Goal: Manage account settings

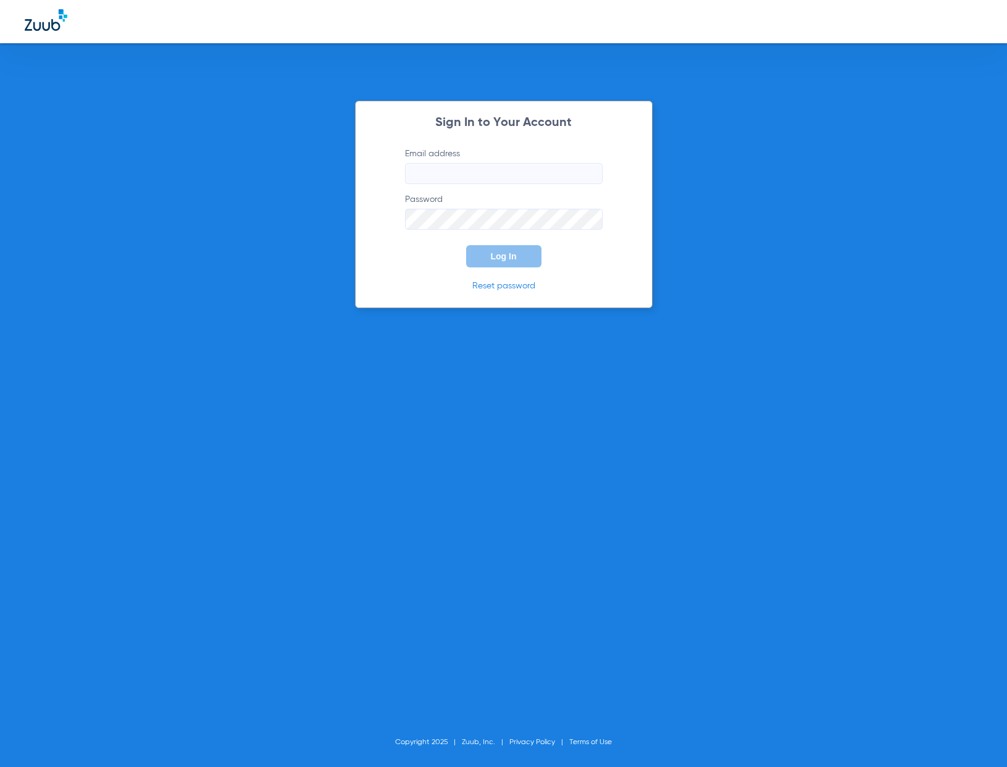
type input "[PERSON_NAME][EMAIL_ADDRESS][PERSON_NAME][DOMAIN_NAME]"
click at [502, 261] on span "Log In" at bounding box center [504, 256] width 26 height 10
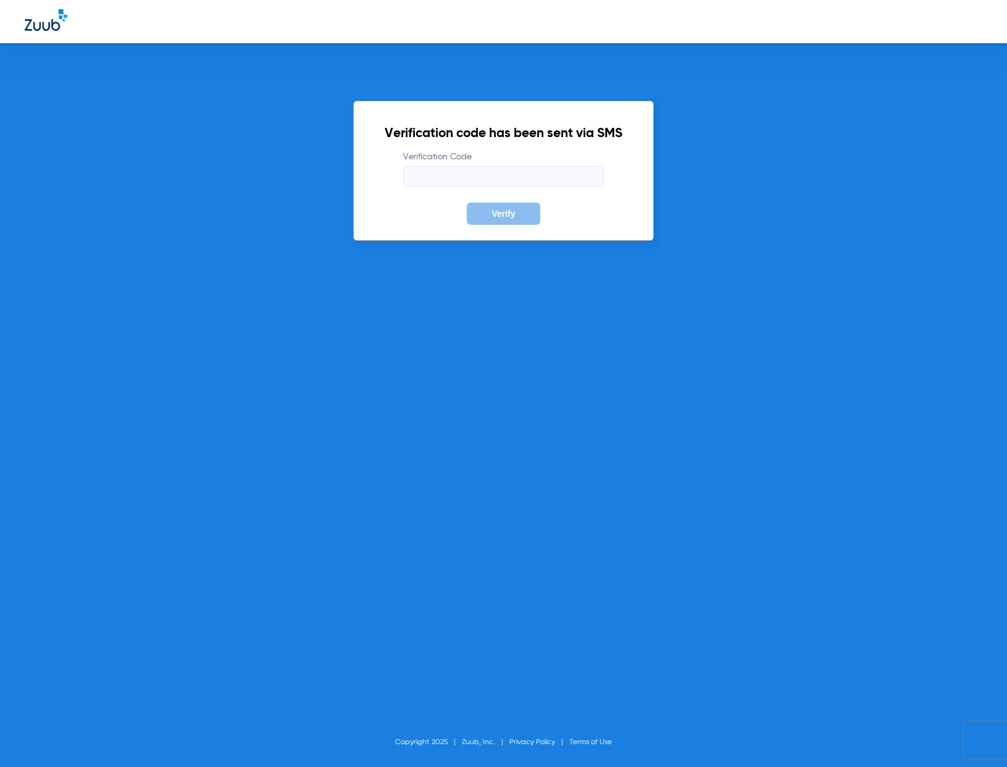
click at [531, 171] on input "Verification Code" at bounding box center [503, 176] width 201 height 21
type input "927626"
click at [526, 209] on button "Verify" at bounding box center [503, 214] width 73 height 22
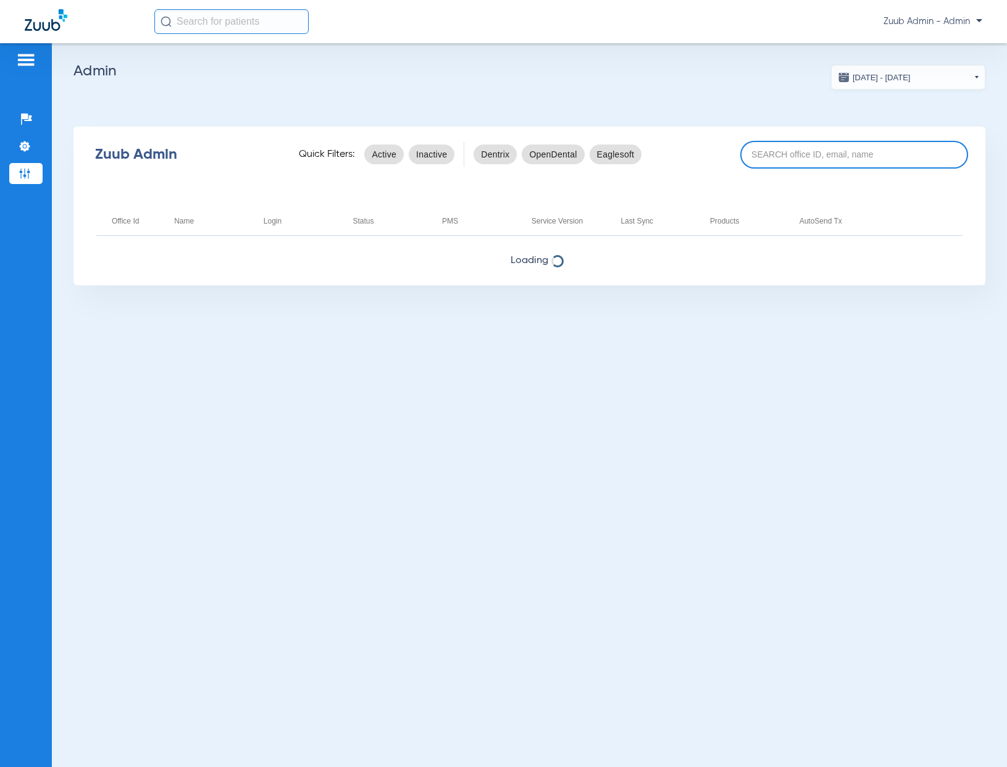
click at [830, 151] on input at bounding box center [855, 155] width 228 height 28
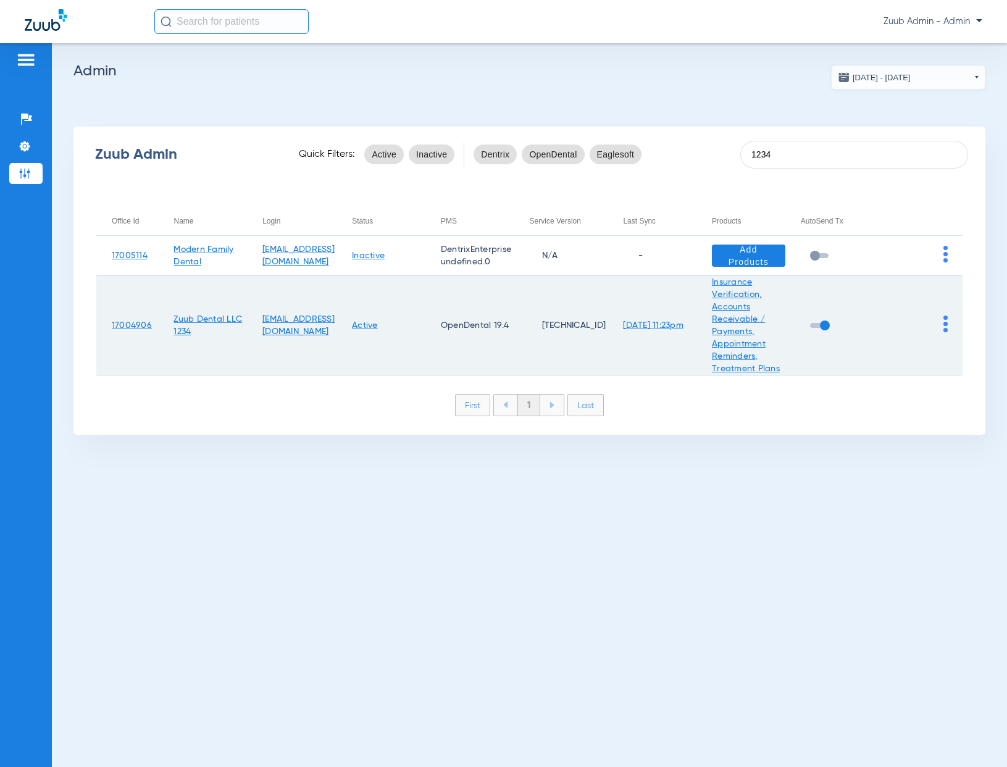
type input "1234"
click at [946, 327] on img at bounding box center [946, 324] width 4 height 17
click at [912, 346] on span "View Account" at bounding box center [912, 350] width 52 height 9
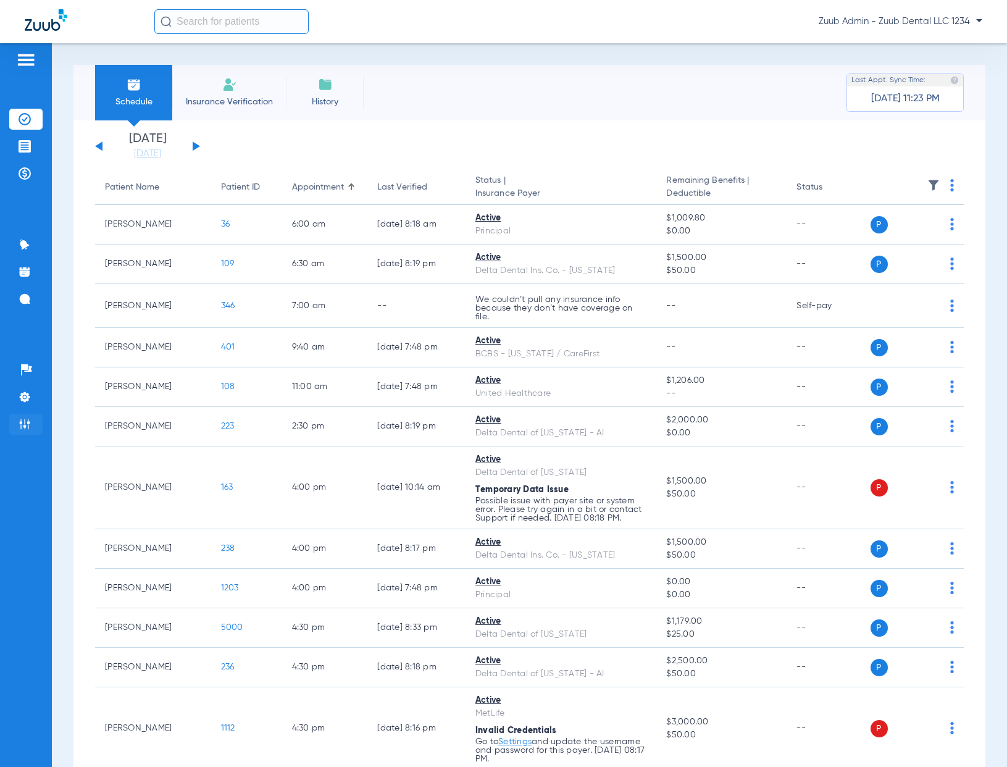
click at [28, 424] on img at bounding box center [25, 424] width 12 height 12
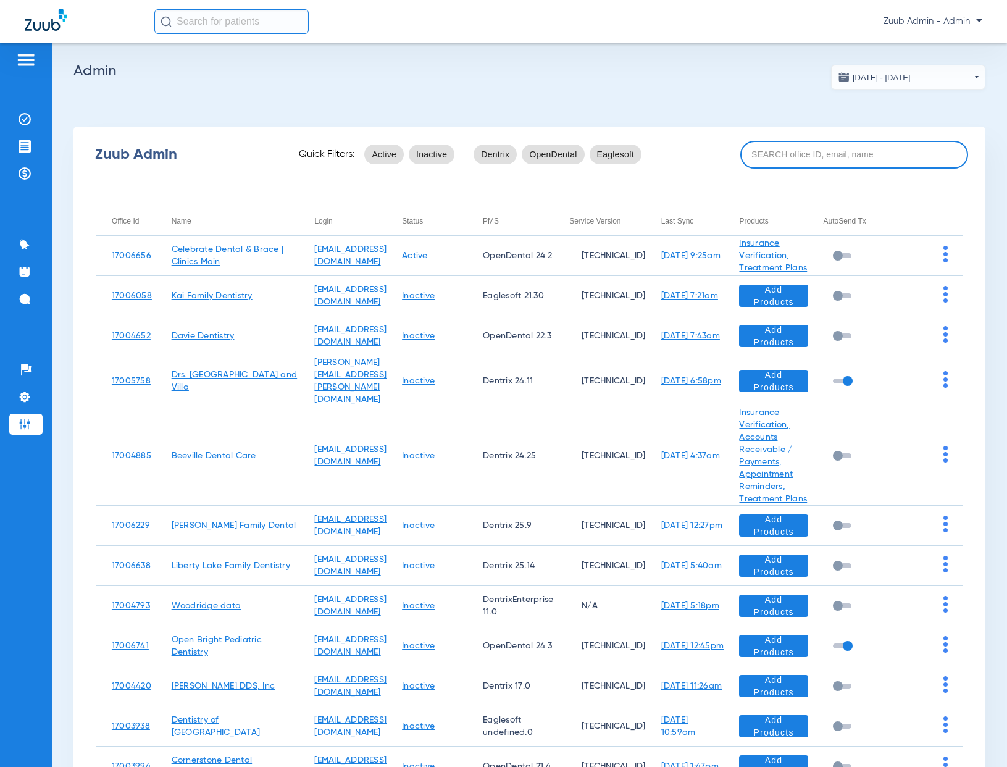
click at [799, 155] on input at bounding box center [855, 155] width 228 height 28
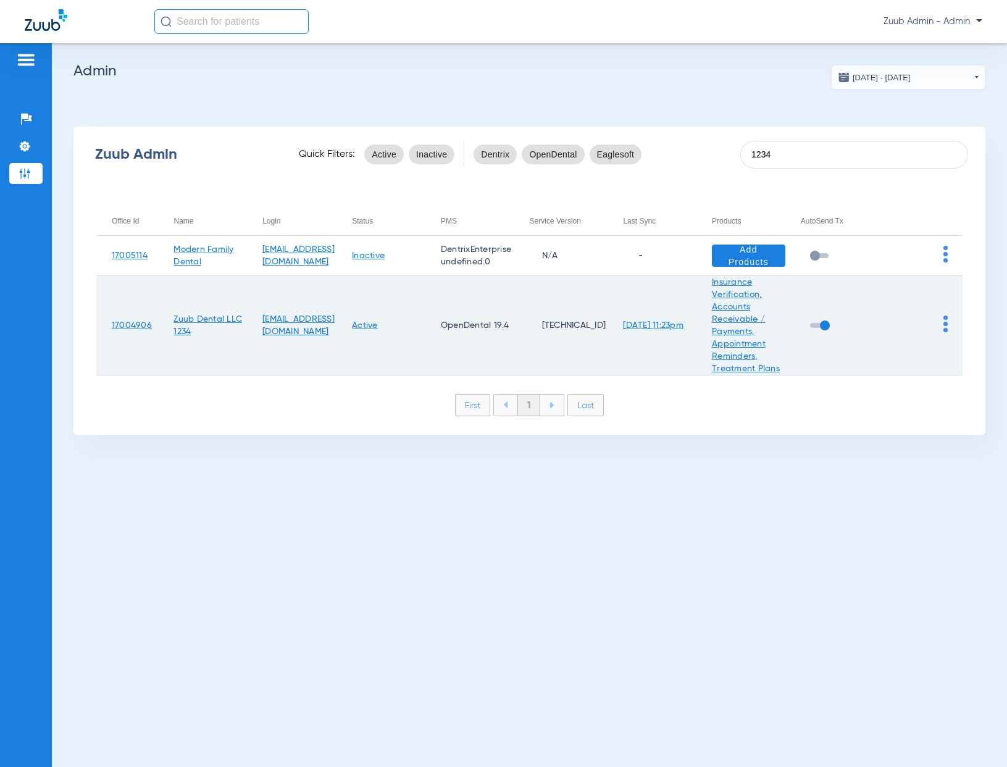
type input "1234"
click at [944, 325] on img at bounding box center [946, 324] width 4 height 17
click at [915, 353] on span "View Account" at bounding box center [912, 350] width 52 height 9
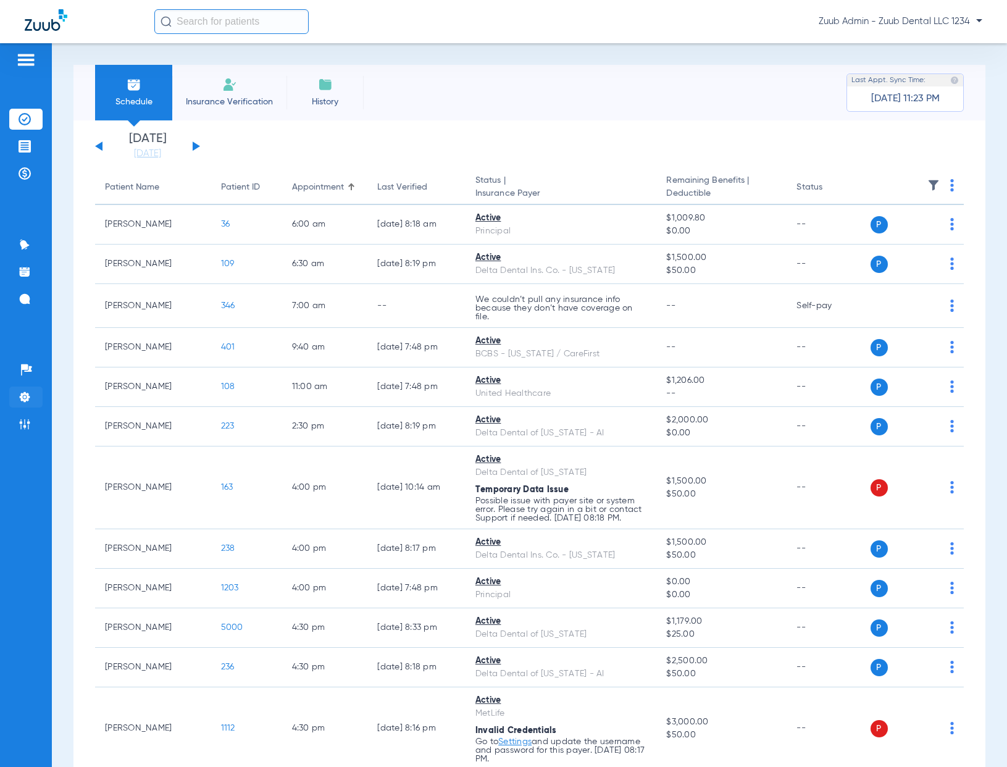
click at [30, 398] on img at bounding box center [25, 397] width 12 height 12
click at [25, 400] on img at bounding box center [25, 397] width 12 height 12
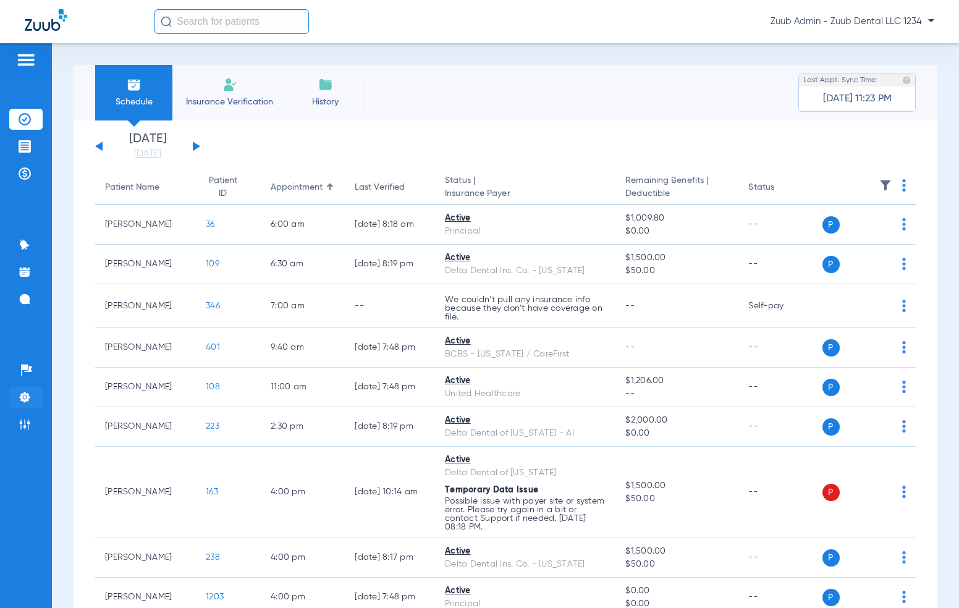
click at [20, 399] on img at bounding box center [25, 397] width 12 height 12
click at [30, 401] on img at bounding box center [25, 397] width 12 height 12
click at [27, 398] on img at bounding box center [25, 397] width 12 height 12
click at [19, 391] on img at bounding box center [25, 397] width 12 height 12
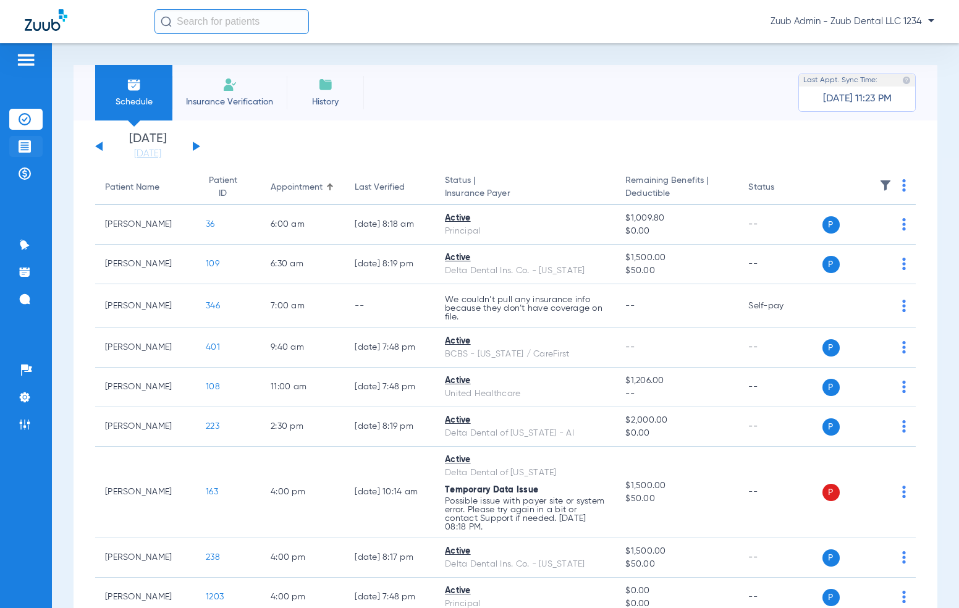
click at [23, 149] on img at bounding box center [25, 146] width 12 height 12
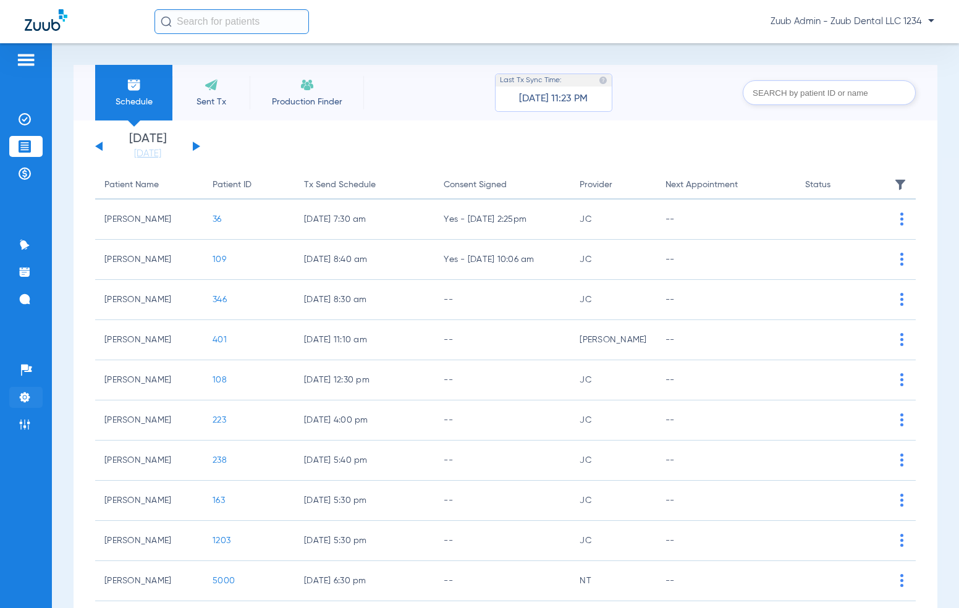
click at [28, 394] on img at bounding box center [25, 397] width 12 height 12
click at [22, 399] on img at bounding box center [25, 397] width 12 height 12
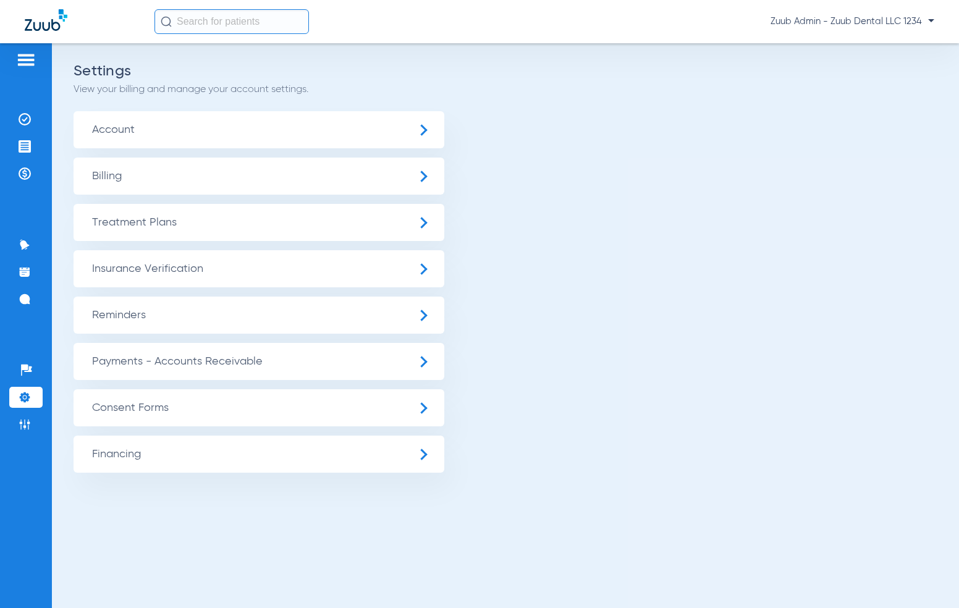
click at [266, 277] on span "Insurance Verification" at bounding box center [259, 268] width 371 height 37
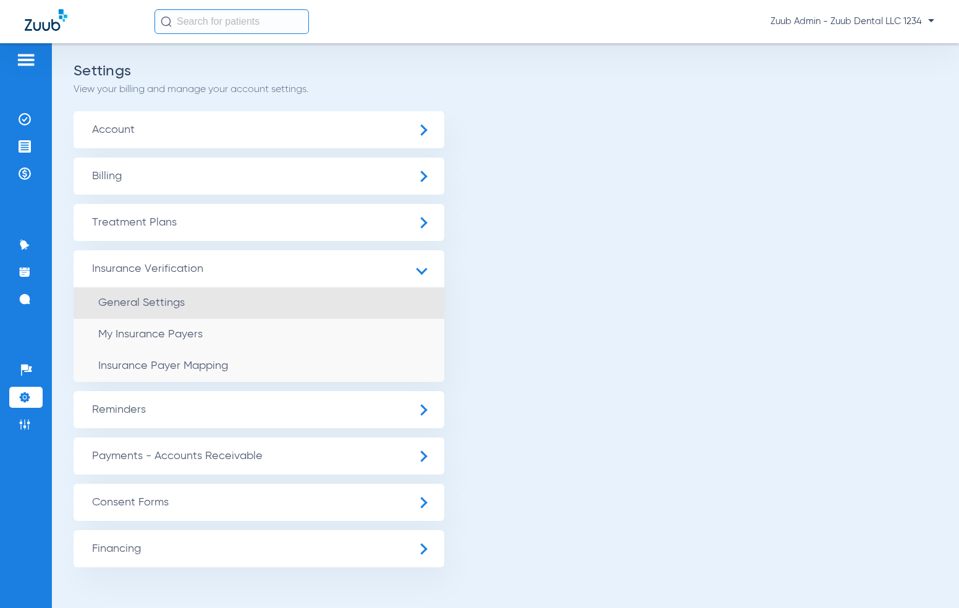
click at [205, 304] on li "General Settings" at bounding box center [259, 303] width 371 height 32
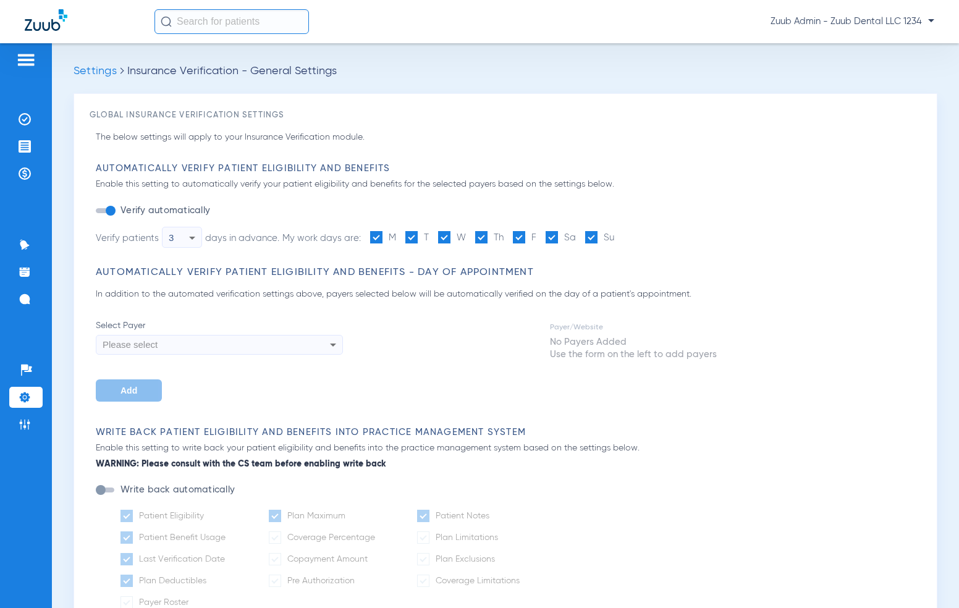
type input "1"
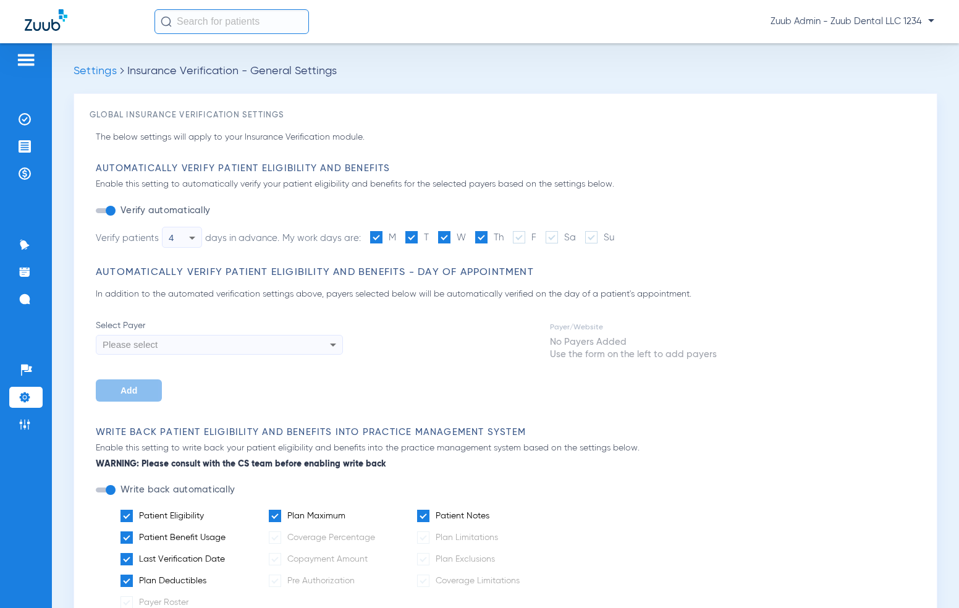
click at [334, 343] on icon at bounding box center [333, 344] width 15 height 15
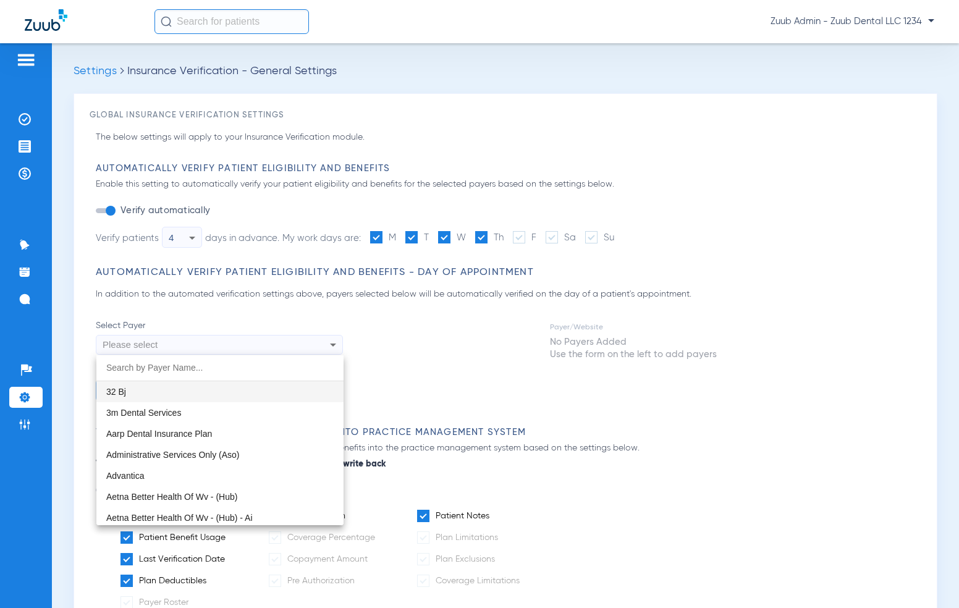
click at [441, 329] on div at bounding box center [479, 304] width 959 height 608
